Goal: Information Seeking & Learning: Learn about a topic

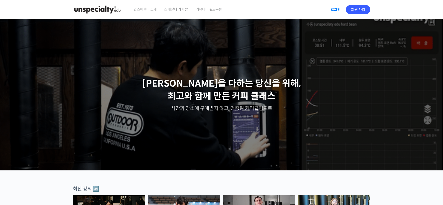
click at [334, 9] on link "로그인" at bounding box center [336, 10] width 16 height 12
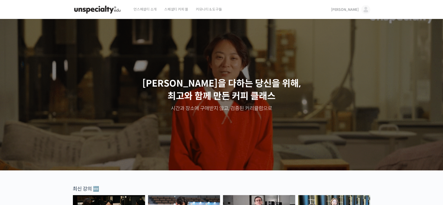
click at [356, 11] on span "[PERSON_NAME]" at bounding box center [345, 9] width 28 height 5
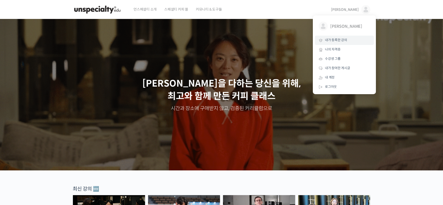
click at [342, 39] on span "내가 등록한 강의" at bounding box center [336, 40] width 22 height 4
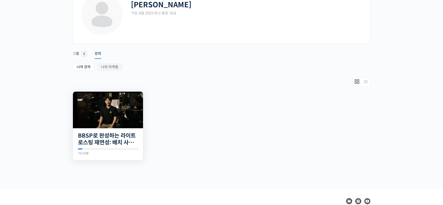
scroll to position [42, 0]
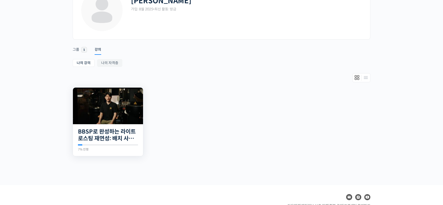
click at [109, 116] on img at bounding box center [108, 106] width 70 height 37
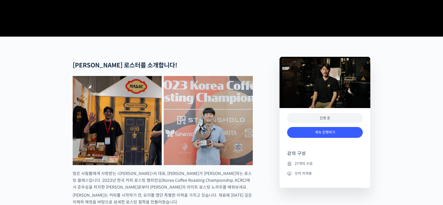
scroll to position [176, 0]
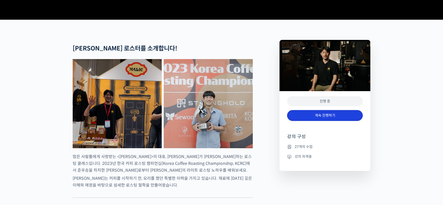
click at [325, 121] on link "계속 진행하기" at bounding box center [325, 115] width 76 height 11
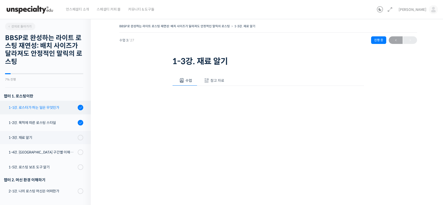
click at [49, 107] on div "1-1강. 로스터가 하는 일은 무엇인가" at bounding box center [43, 108] width 68 height 6
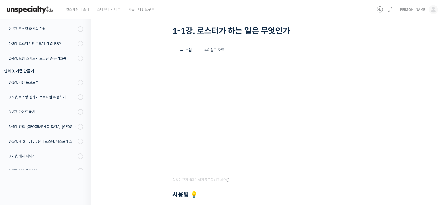
scroll to position [31, 0]
click at [215, 50] on span "참고 자료" at bounding box center [218, 49] width 14 height 5
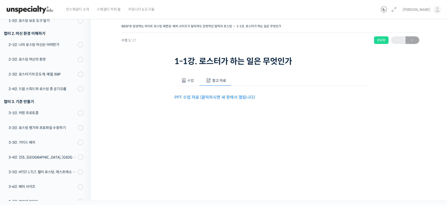
click at [188, 81] on span "수업" at bounding box center [190, 80] width 7 height 5
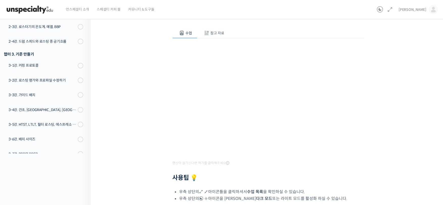
click at [388, 119] on div "BBSP로 완성하는 라이트 로스팅 재연성: 배치 사이즈가 달라져도 안정적인 말릭의 로스팅 1-1강. 로스터가 하는 일은 무엇인가 완료함 수업 …" at bounding box center [268, 117] width 304 height 285
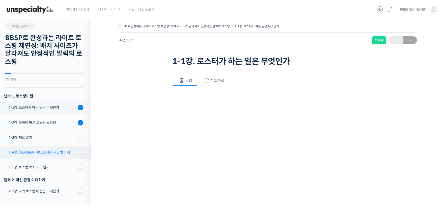
scroll to position [0, 0]
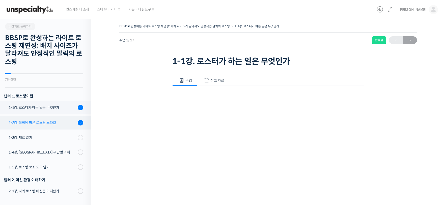
click at [45, 120] on div "1-2강. 목적에 따른 로스팅 스타일" at bounding box center [43, 123] width 68 height 6
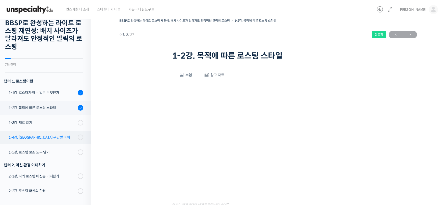
scroll to position [10, 0]
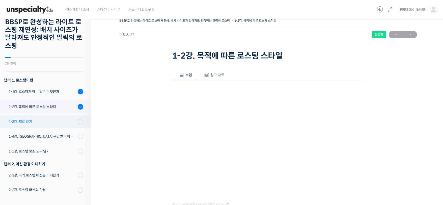
click at [40, 122] on div "1-3강. 재료 알기" at bounding box center [43, 122] width 68 height 6
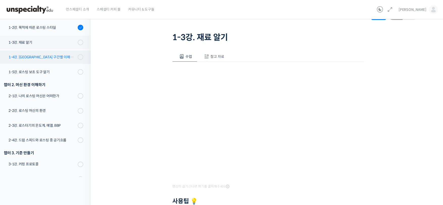
scroll to position [8, 0]
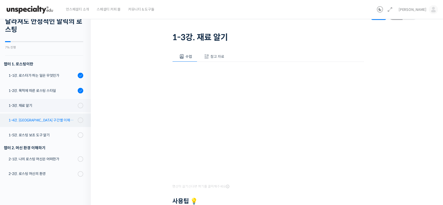
click at [37, 121] on div "1-4강. [GEOGRAPHIC_DATA] 구간별 이해와 용어" at bounding box center [43, 120] width 68 height 6
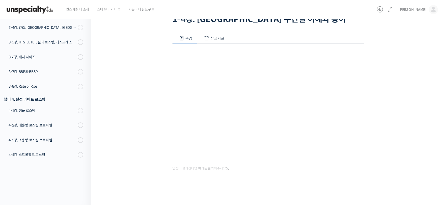
scroll to position [235, 0]
click at [217, 39] on span "참고 자료" at bounding box center [218, 38] width 14 height 5
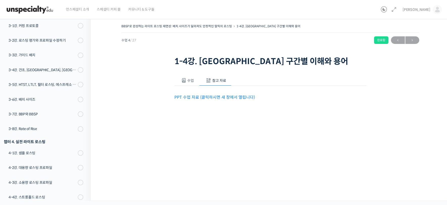
click at [213, 98] on link "PPT 수업 자료 (클릭하시면 새 창에서 열립니다)" at bounding box center [214, 97] width 81 height 5
click at [187, 79] on span "수업" at bounding box center [190, 80] width 7 height 5
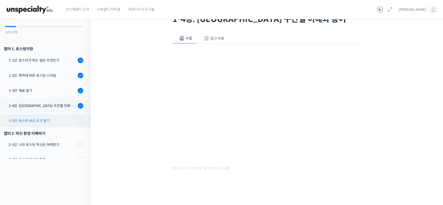
scroll to position [6, 0]
click at [49, 118] on div "1-5강. 로스팅 보조 도구 알기" at bounding box center [43, 120] width 68 height 6
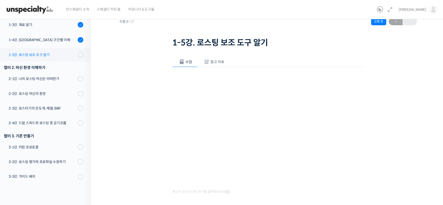
scroll to position [72, 0]
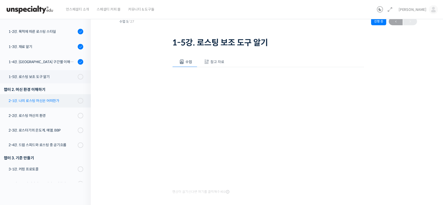
click at [39, 100] on div "2-1강. 나의 로스팅 머신은 어떠한가" at bounding box center [43, 101] width 68 height 6
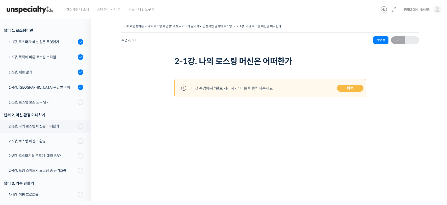
scroll to position [65, 0]
click at [355, 89] on link "뒤로" at bounding box center [350, 88] width 27 height 7
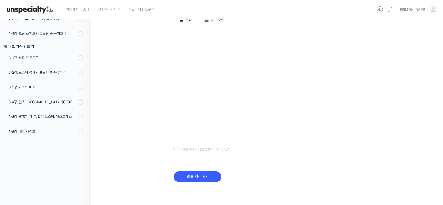
scroll to position [61, 0]
click at [228, 151] on icon at bounding box center [227, 150] width 3 height 4
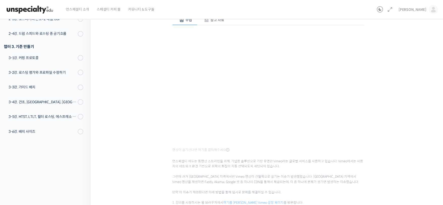
scroll to position [149, 0]
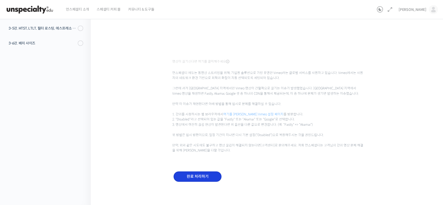
click at [203, 176] on input "완료 처리하기" at bounding box center [198, 176] width 48 height 10
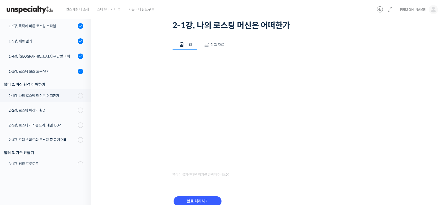
scroll to position [42, 0]
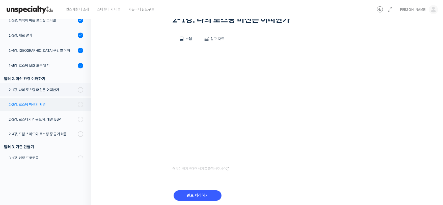
click at [55, 102] on div "2-2강. 로스팅 머신의 환경" at bounding box center [43, 105] width 68 height 6
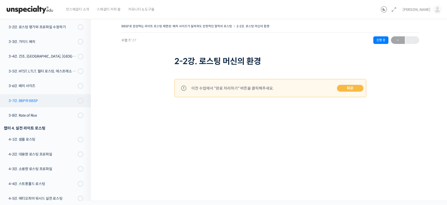
scroll to position [139, 0]
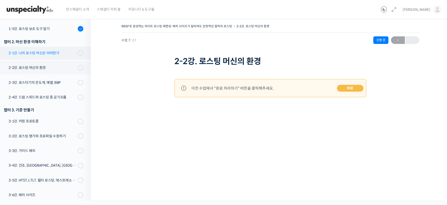
click at [49, 54] on div "2-1강. 나의 로스팅 머신은 어떠한가" at bounding box center [43, 53] width 68 height 6
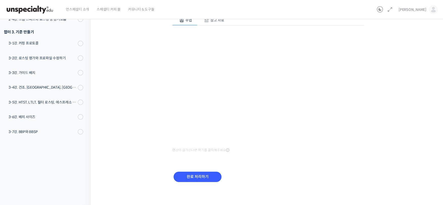
scroll to position [61, 0]
click at [199, 175] on input "완료 처리하기" at bounding box center [198, 176] width 48 height 10
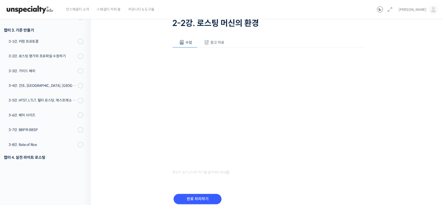
scroll to position [61, 0]
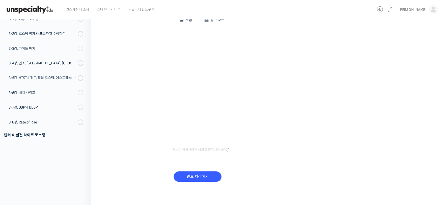
click at [209, 22] on button "참고 자료" at bounding box center [213, 20] width 32 height 11
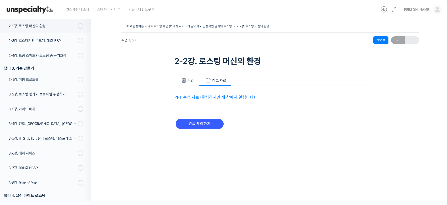
click at [205, 95] on link "PPT 수업 자료 (클릭하시면 새 창에서 열립니다)" at bounding box center [214, 97] width 81 height 5
click at [181, 76] on button "수업" at bounding box center [186, 80] width 25 height 11
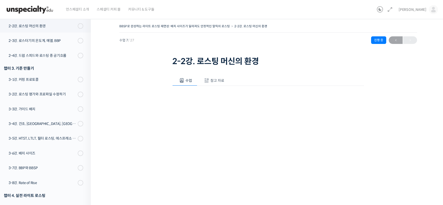
click at [194, 81] on button "수업" at bounding box center [184, 80] width 25 height 11
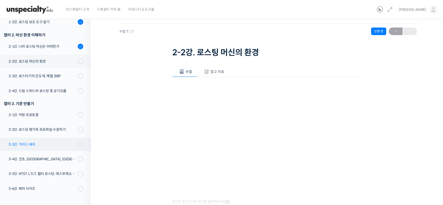
scroll to position [137, 0]
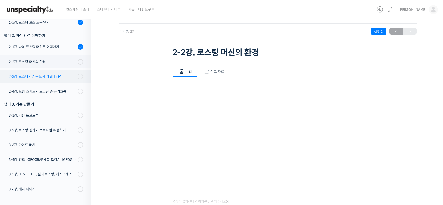
click at [52, 79] on link "2-3강. 로스터기의 온도계, 예열, BBP" at bounding box center [43, 76] width 93 height 13
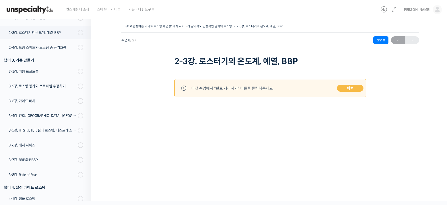
scroll to position [196, 0]
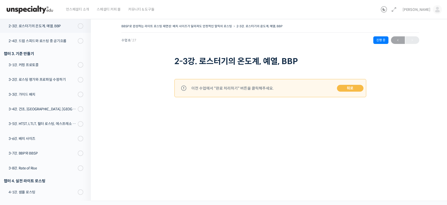
click at [358, 88] on link "뒤로" at bounding box center [350, 88] width 27 height 7
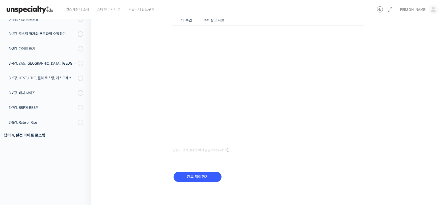
scroll to position [61, 0]
click at [198, 180] on input "완료 처리하기" at bounding box center [198, 176] width 48 height 10
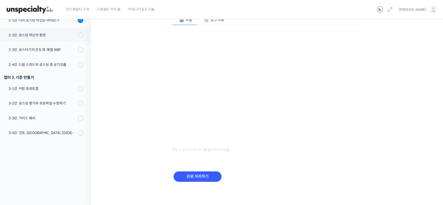
scroll to position [0, 0]
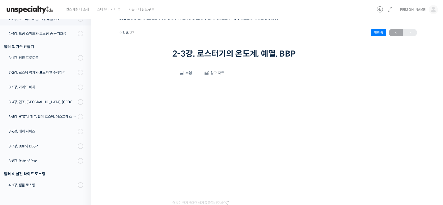
scroll to position [8, 0]
click at [216, 75] on button "참고 자료" at bounding box center [213, 72] width 32 height 11
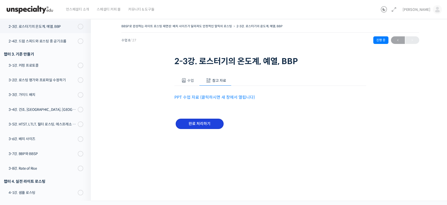
click at [204, 123] on input "완료 처리하기" at bounding box center [200, 124] width 48 height 10
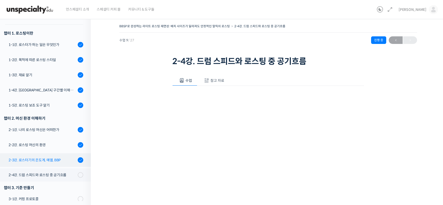
scroll to position [65, 0]
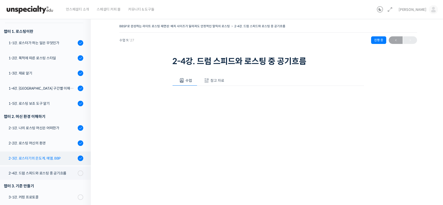
click at [45, 160] on div "2-3강. 로스터기의 온도계, 예열, BBP" at bounding box center [43, 159] width 68 height 6
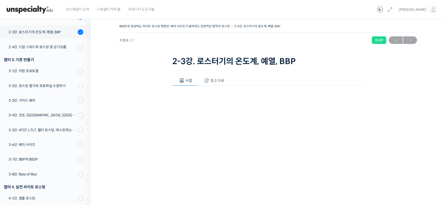
scroll to position [197, 0]
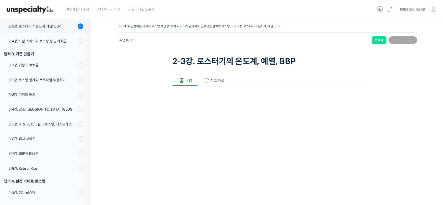
click at [217, 80] on span "참고 자료" at bounding box center [218, 80] width 14 height 5
click at [200, 95] on link "PPT 수업 자료 (클릭하시면 새 창에서 열립니다)" at bounding box center [214, 97] width 81 height 5
click at [188, 76] on button "수업" at bounding box center [186, 80] width 25 height 11
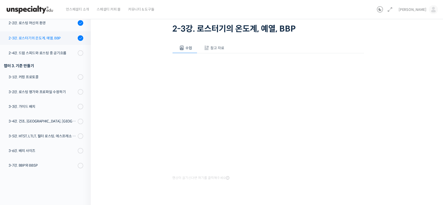
scroll to position [91, 0]
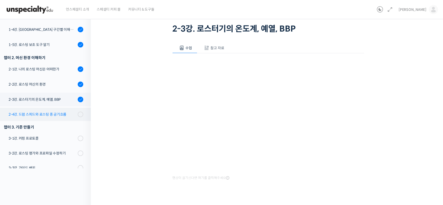
click at [38, 116] on div "2-4강. 드럼 스피드와 로스팅 중 공기흐름" at bounding box center [43, 115] width 68 height 6
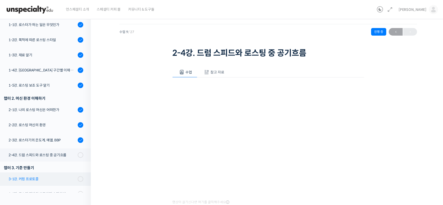
scroll to position [75, 0]
